Goal: Task Accomplishment & Management: Use online tool/utility

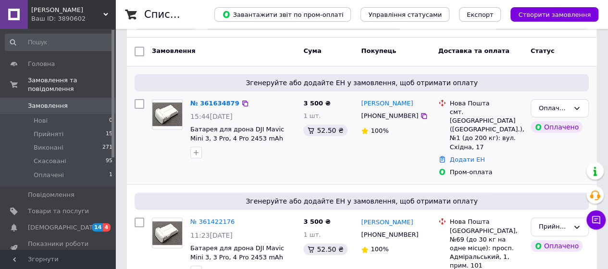
scroll to position [96, 0]
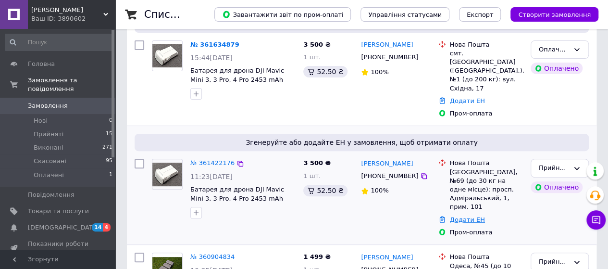
click at [474, 216] on link "Додати ЕН" at bounding box center [467, 219] width 35 height 7
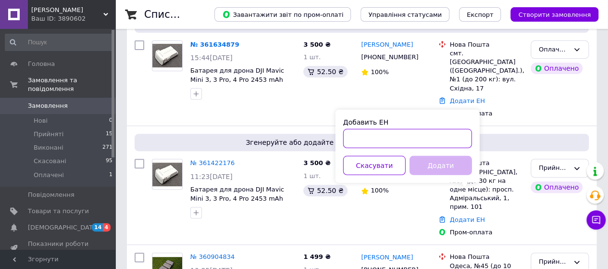
click at [360, 139] on input "Добавить ЕН" at bounding box center [407, 138] width 129 height 19
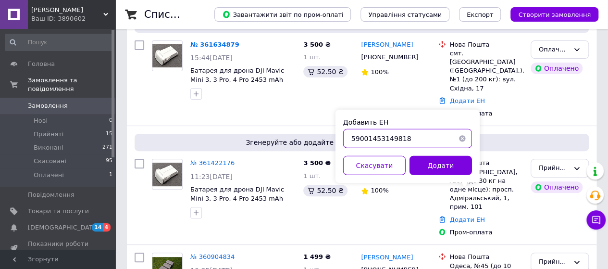
click at [377, 139] on input "59001453149818" at bounding box center [407, 138] width 129 height 19
click at [387, 140] on input "59001453149818" at bounding box center [407, 138] width 129 height 19
click at [405, 139] on input "59001453149818" at bounding box center [407, 138] width 129 height 19
type input "59001453149818"
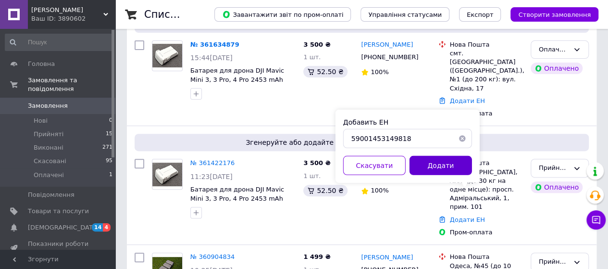
click at [431, 169] on button "Додати" at bounding box center [441, 165] width 62 height 19
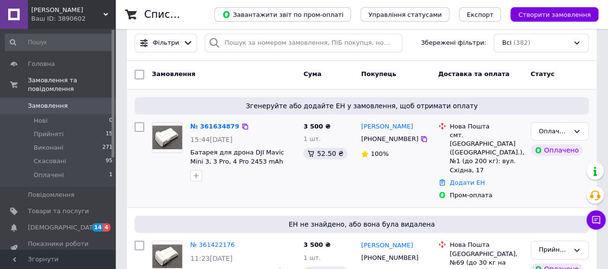
scroll to position [0, 0]
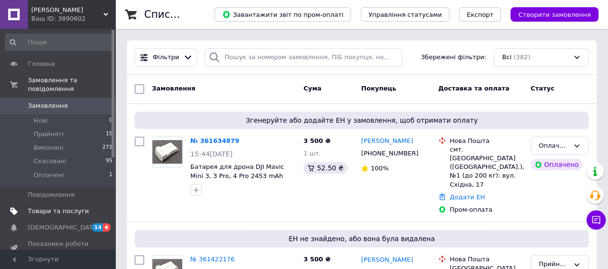
click at [66, 207] on span "Товари та послуги" at bounding box center [58, 211] width 61 height 9
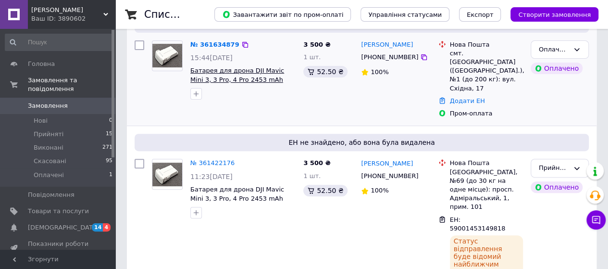
scroll to position [48, 0]
